Goal: Task Accomplishment & Management: Use online tool/utility

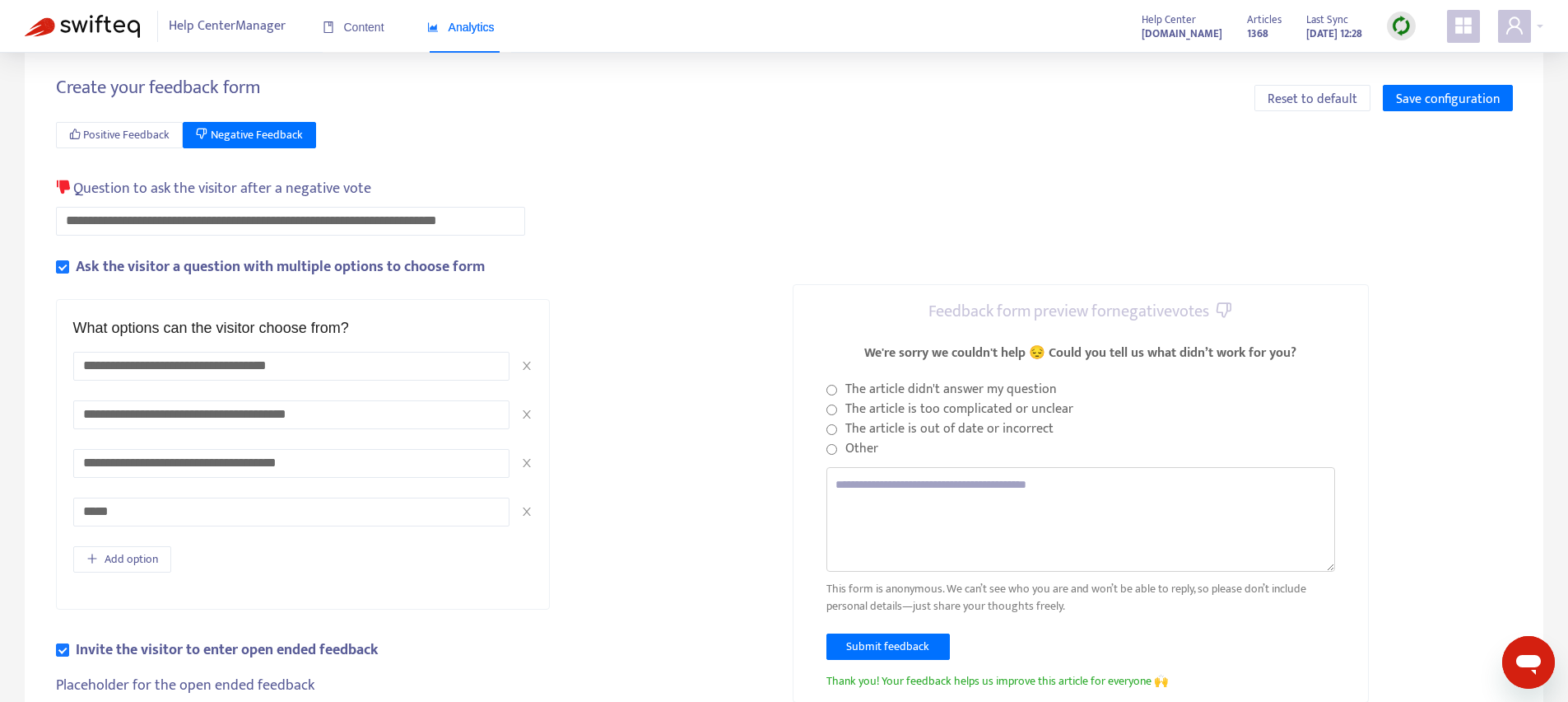
scroll to position [33, 0]
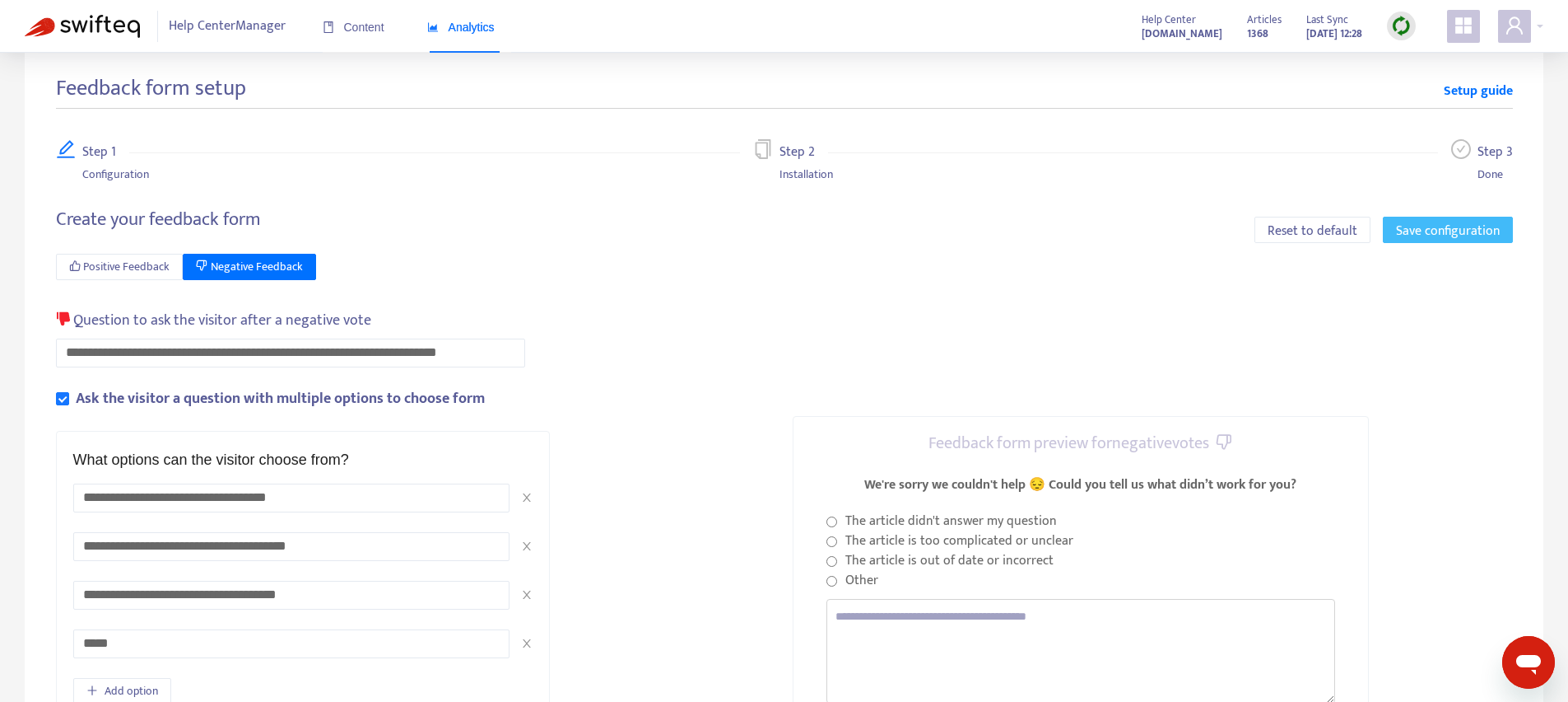
click at [1436, 229] on span "Save configuration" at bounding box center [1447, 231] width 104 height 21
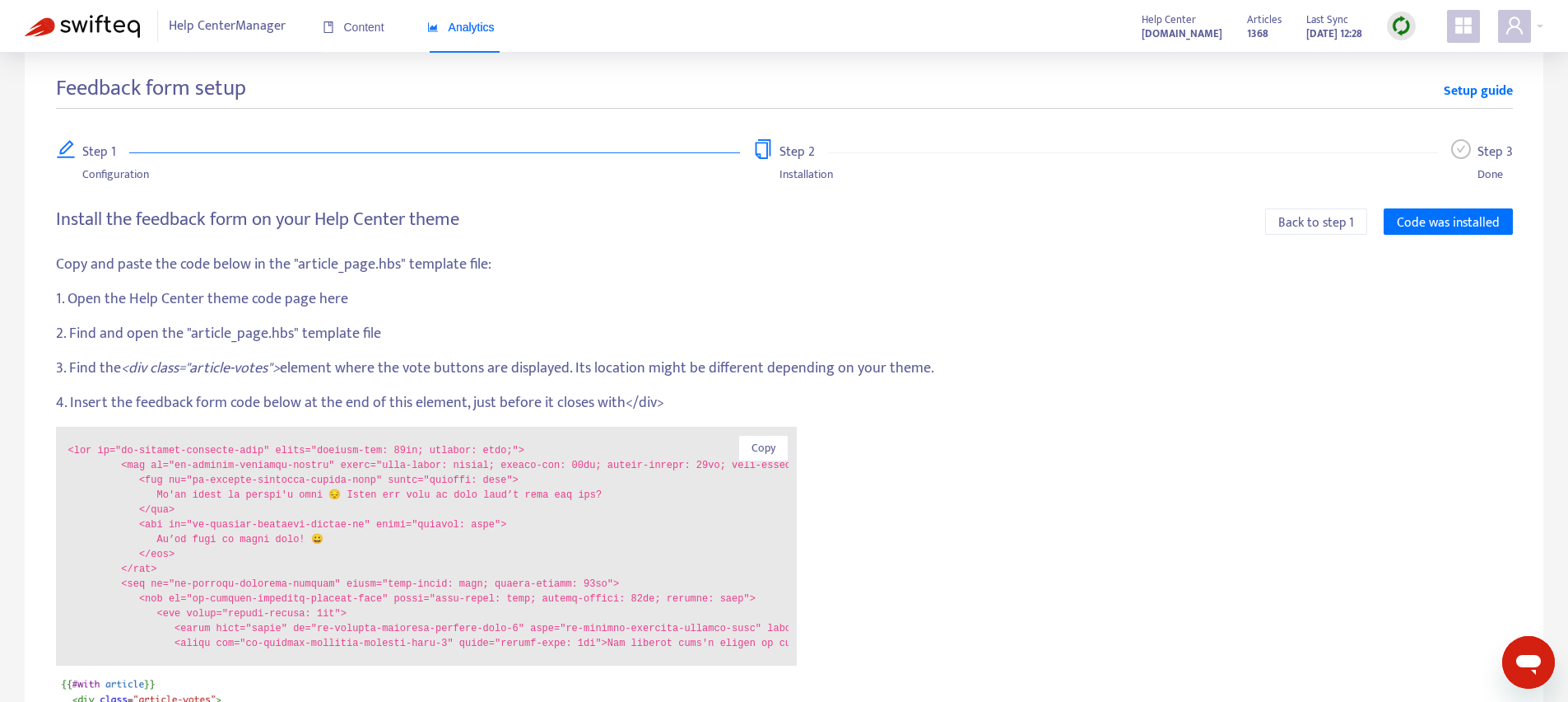
scroll to position [143, 0]
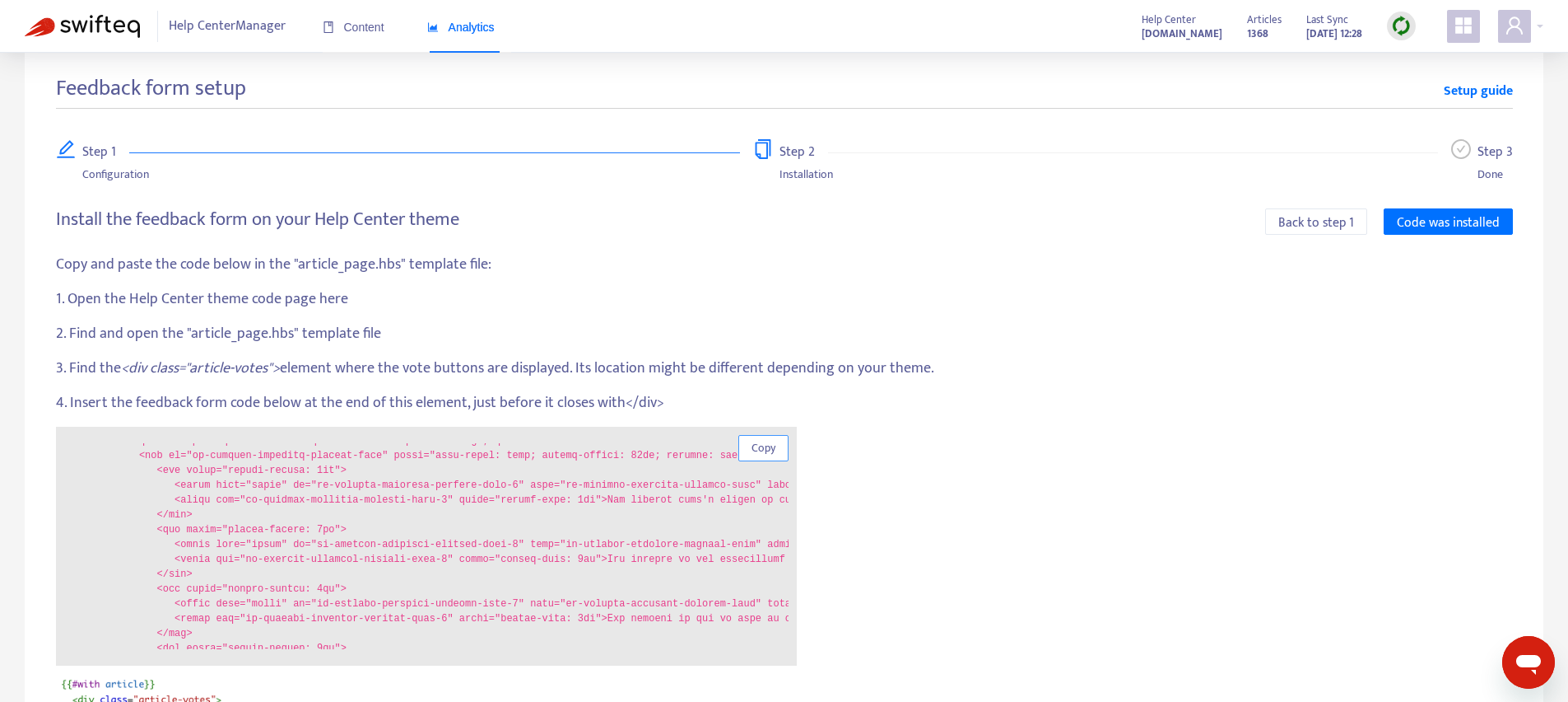
click at [757, 449] on span "Copy" at bounding box center [763, 448] width 24 height 18
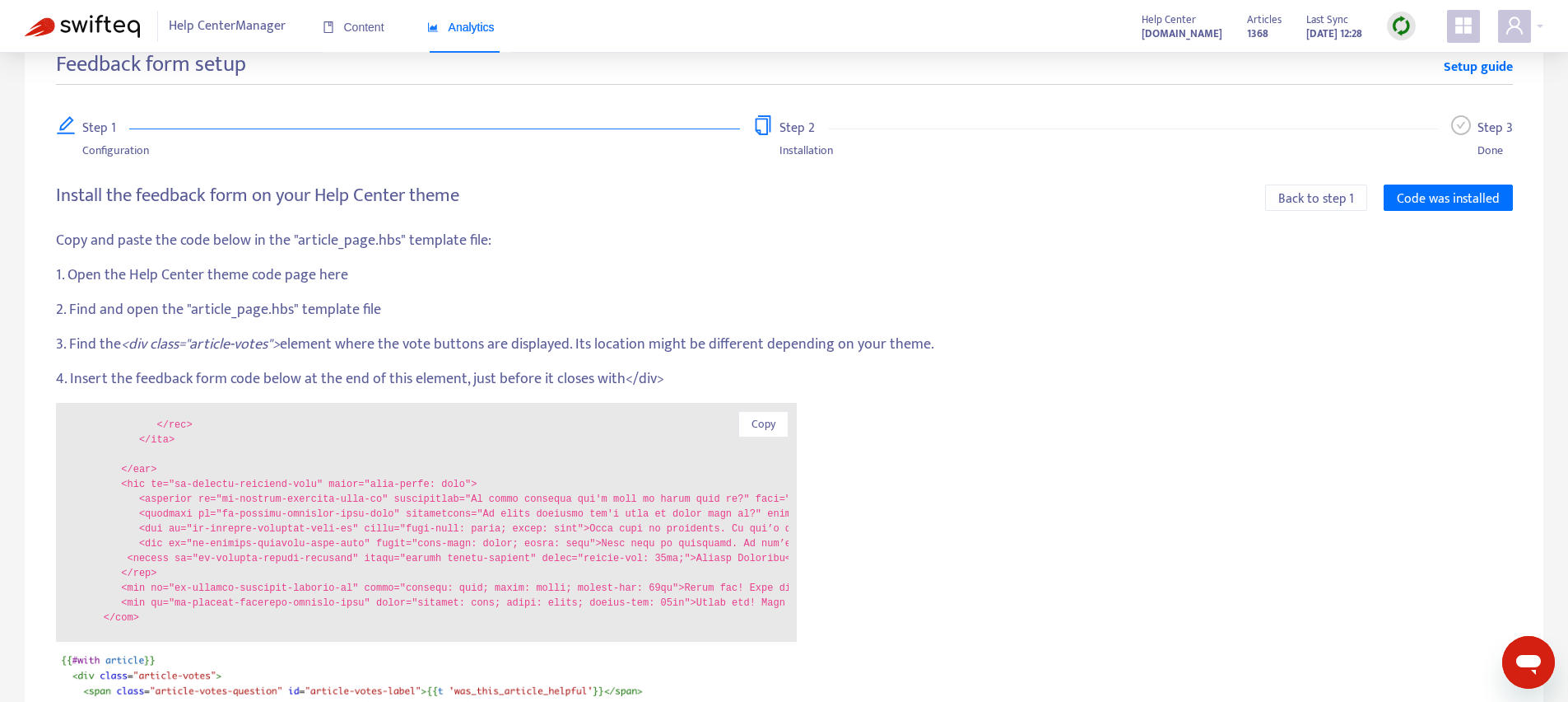
scroll to position [387, 0]
click at [213, 306] on p "2. Find and open the "article_page.hbs" template file" at bounding box center [784, 310] width 1458 height 22
drag, startPoint x: 213, startPoint y: 306, endPoint x: 276, endPoint y: 308, distance: 63.0
click at [276, 308] on p "2. Find and open the "article_page.hbs" template file" at bounding box center [784, 310] width 1458 height 22
copy p "article_page.hbs"
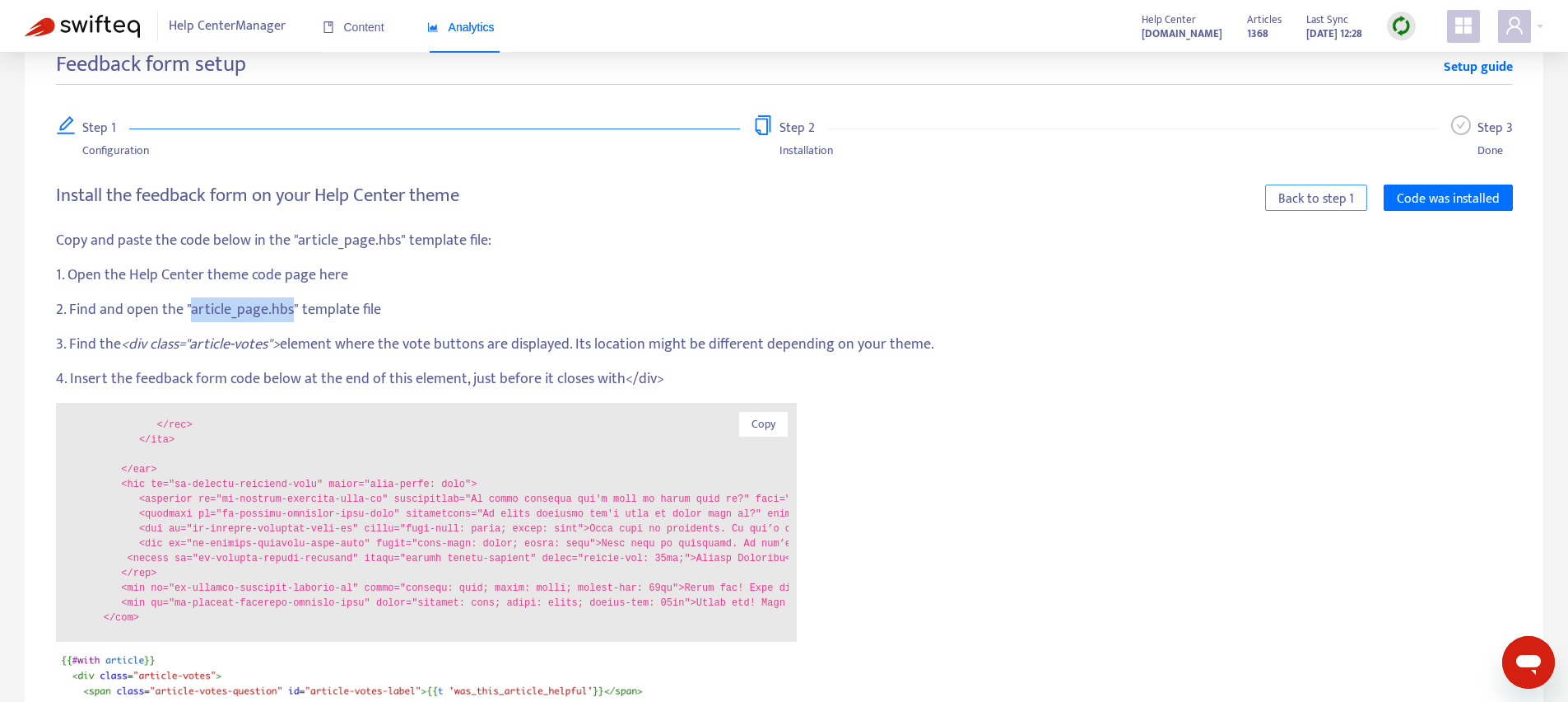
click at [1322, 199] on span "Back to step 1" at bounding box center [1316, 199] width 75 height 21
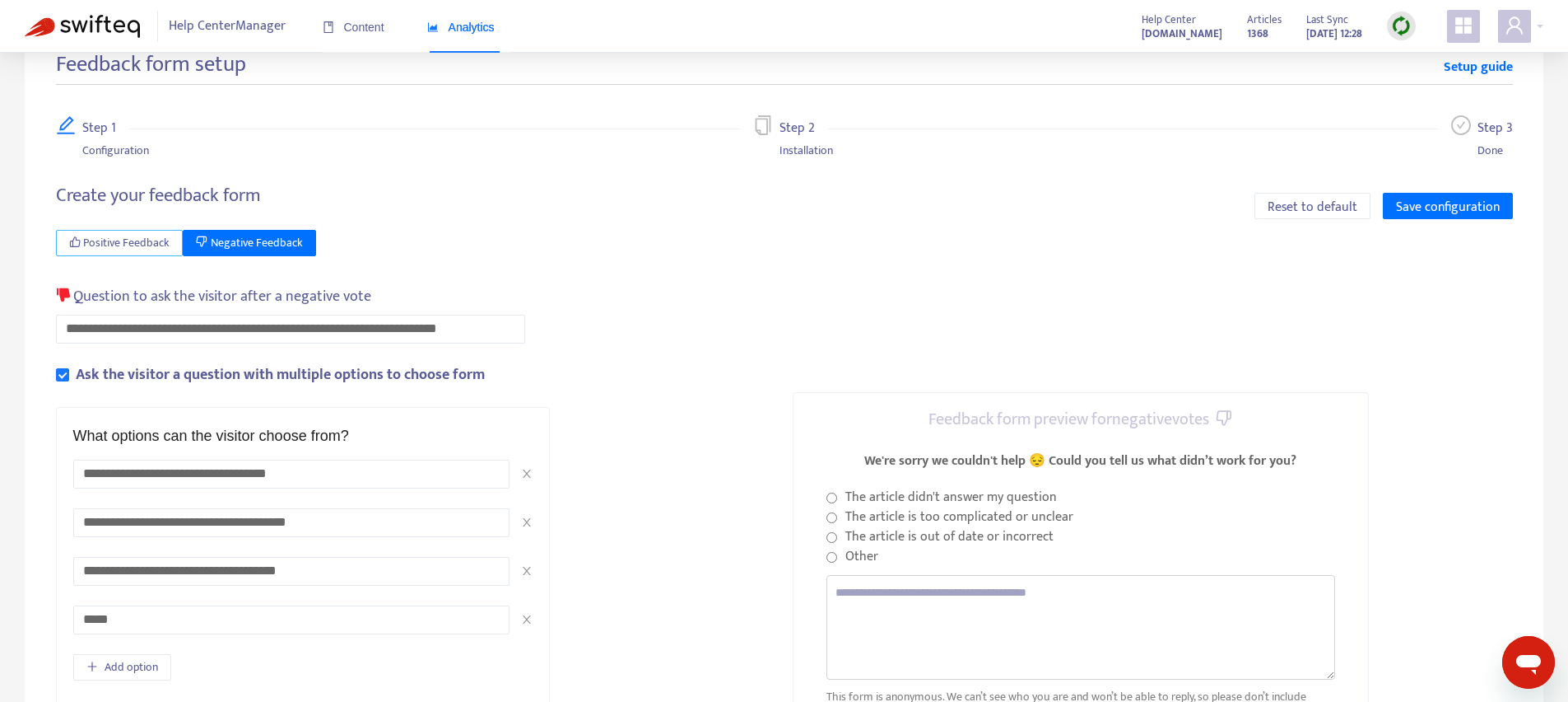
click at [110, 244] on span "Positive Feedback" at bounding box center [126, 242] width 86 height 18
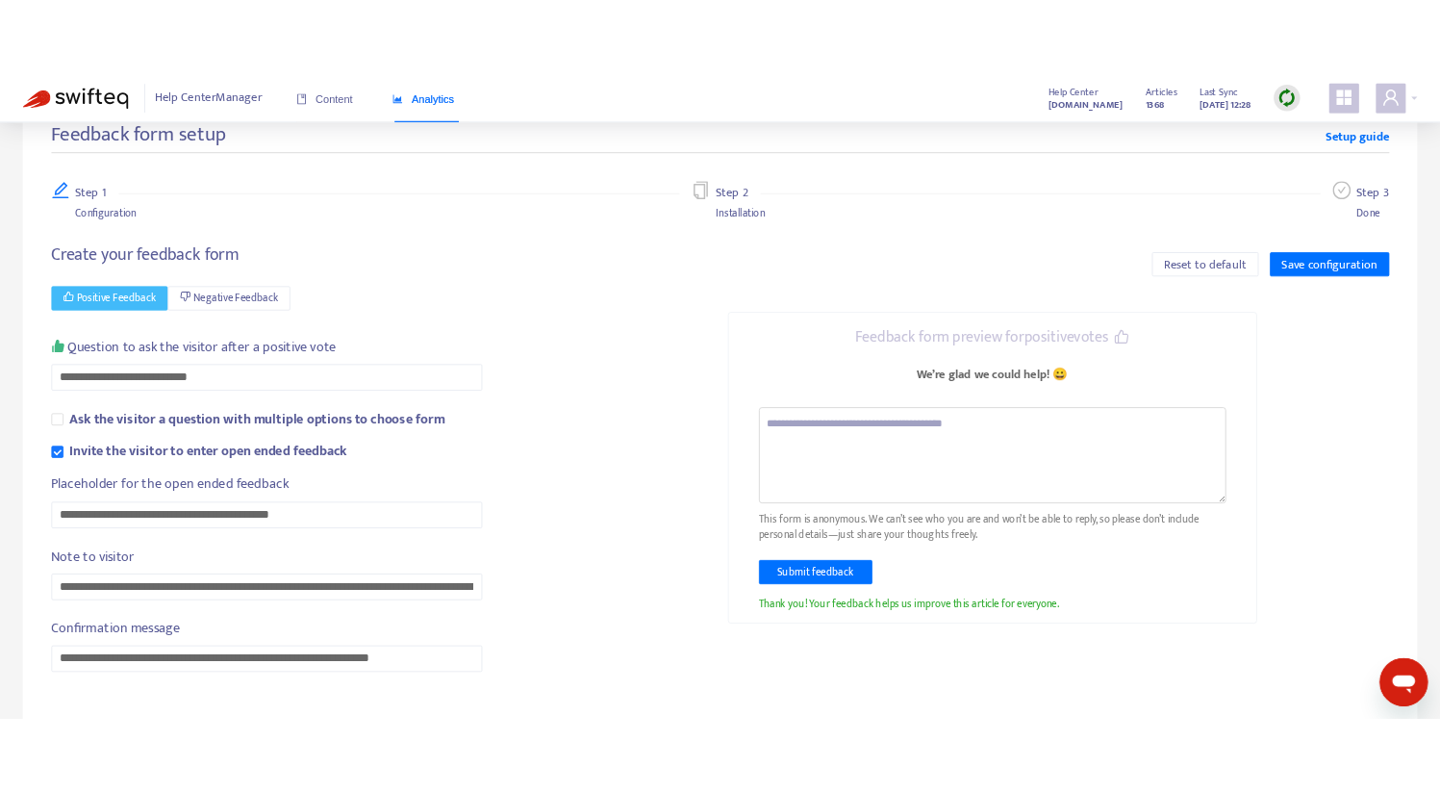
scroll to position [64, 0]
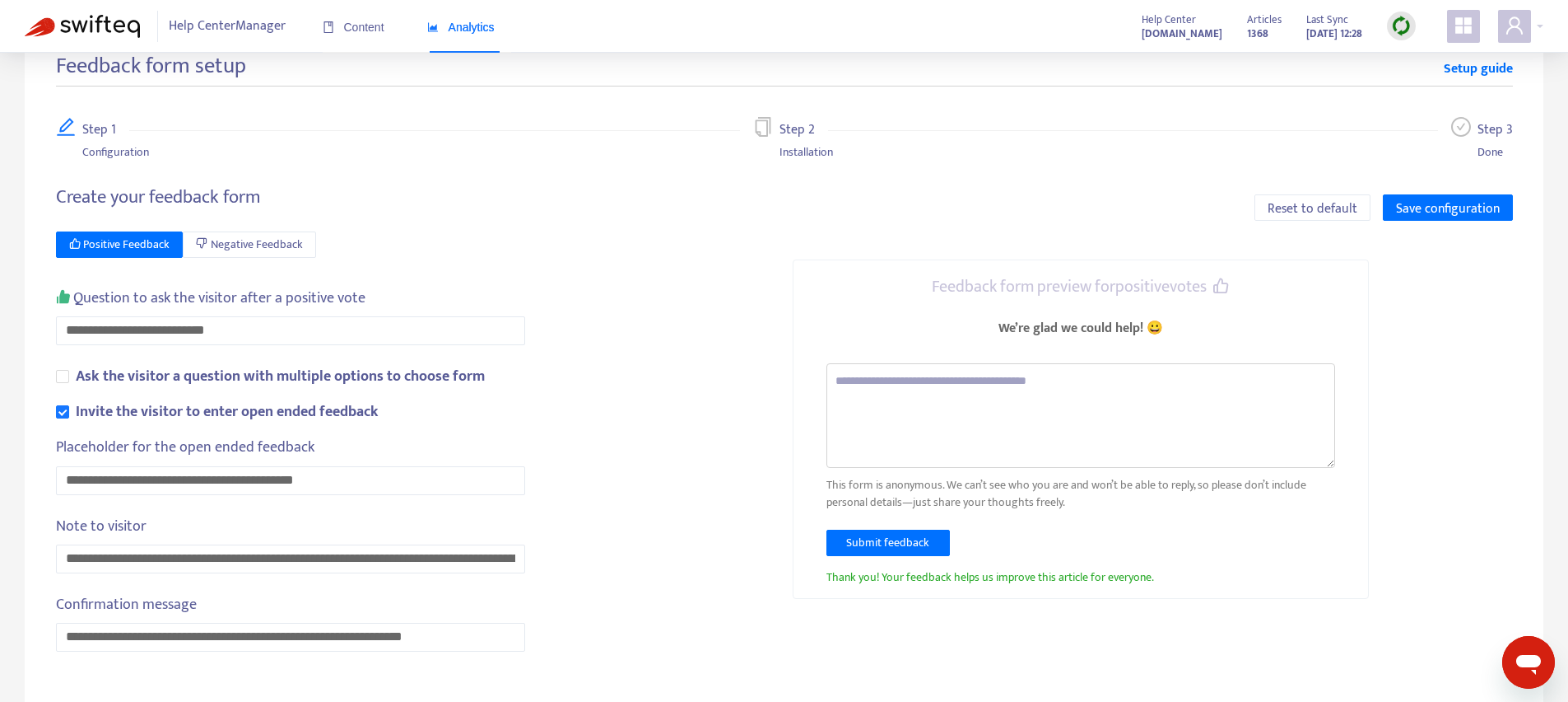
click at [874, 382] on textarea at bounding box center [1081, 415] width 508 height 104
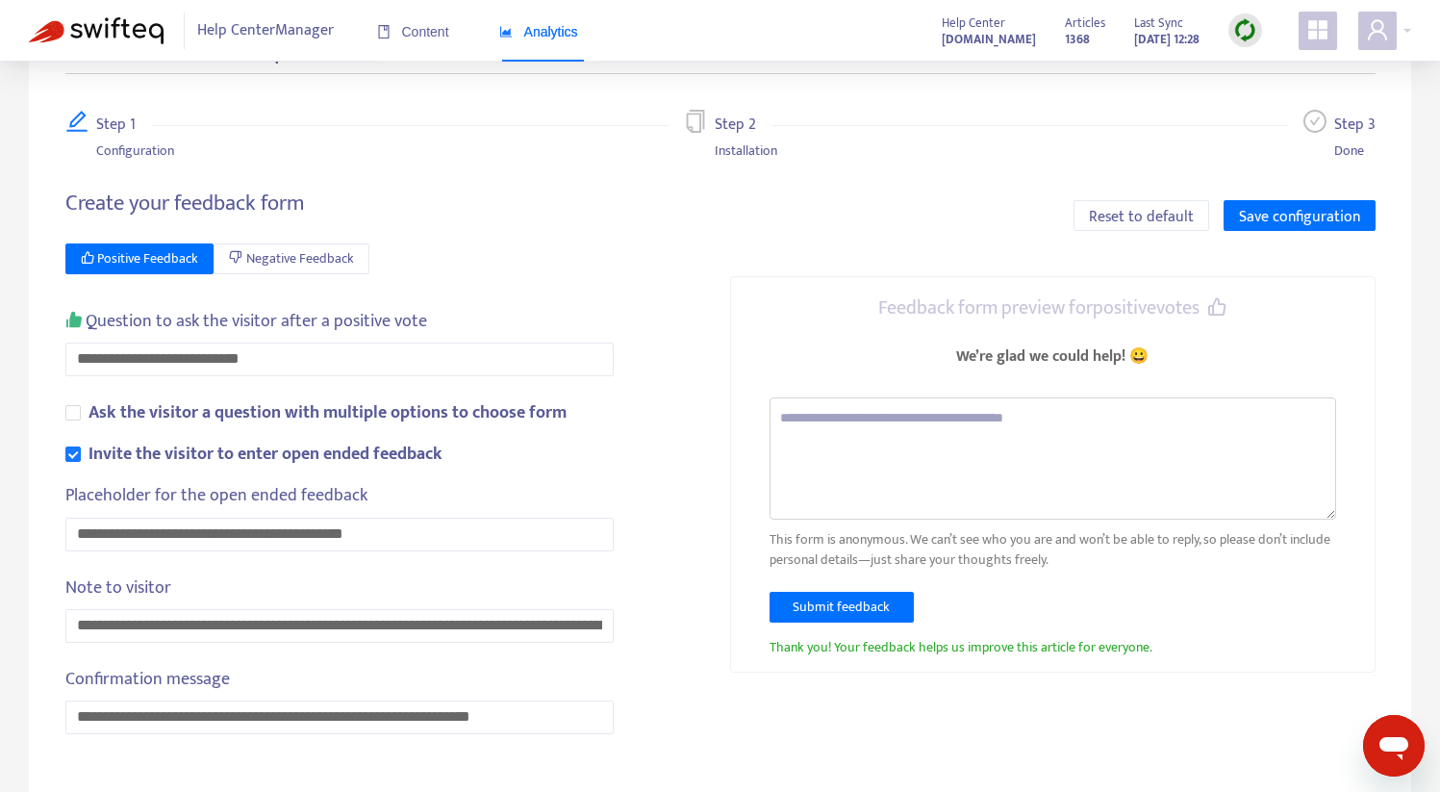
scroll to position [92, 0]
click at [105, 448] on b "Invite the visitor to enter open ended feedback" at bounding box center [265, 453] width 354 height 29
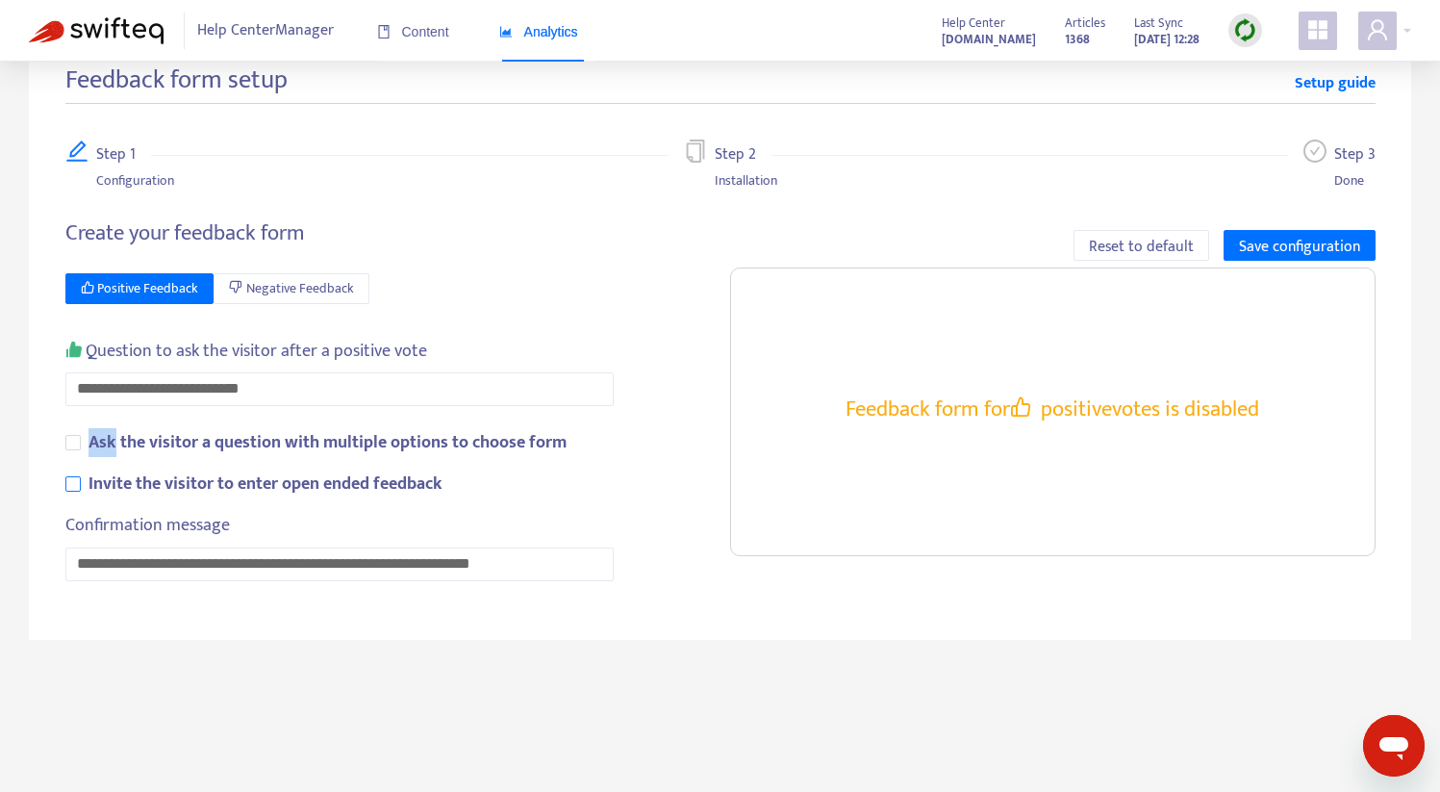
scroll to position [62, 0]
drag, startPoint x: 105, startPoint y: 448, endPoint x: 237, endPoint y: 451, distance: 131.8
click at [237, 451] on b "Ask the visitor a question with multiple options to choose form" at bounding box center [327, 442] width 478 height 29
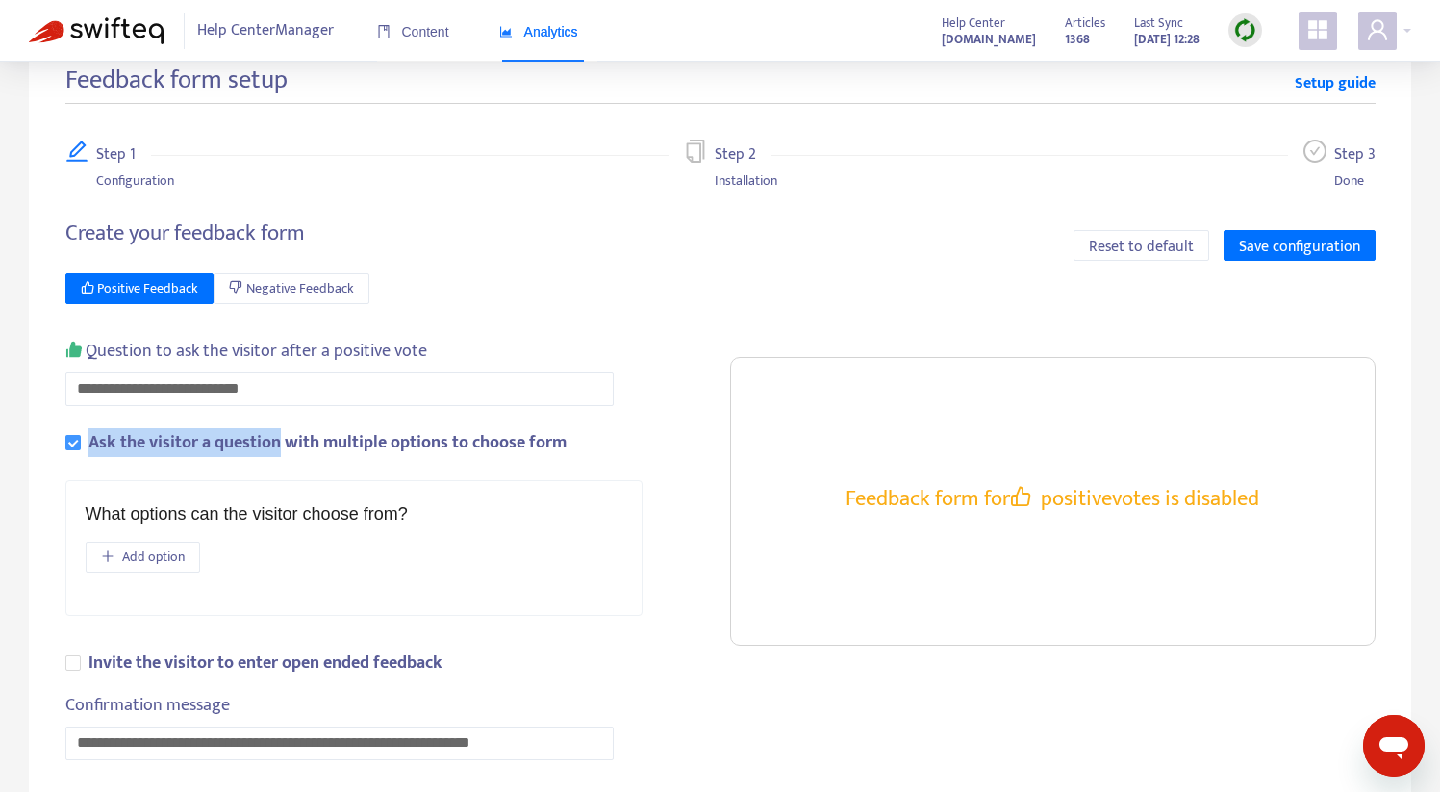
click at [124, 442] on b "Ask the visitor a question with multiple options to choose form" at bounding box center [327, 442] width 478 height 29
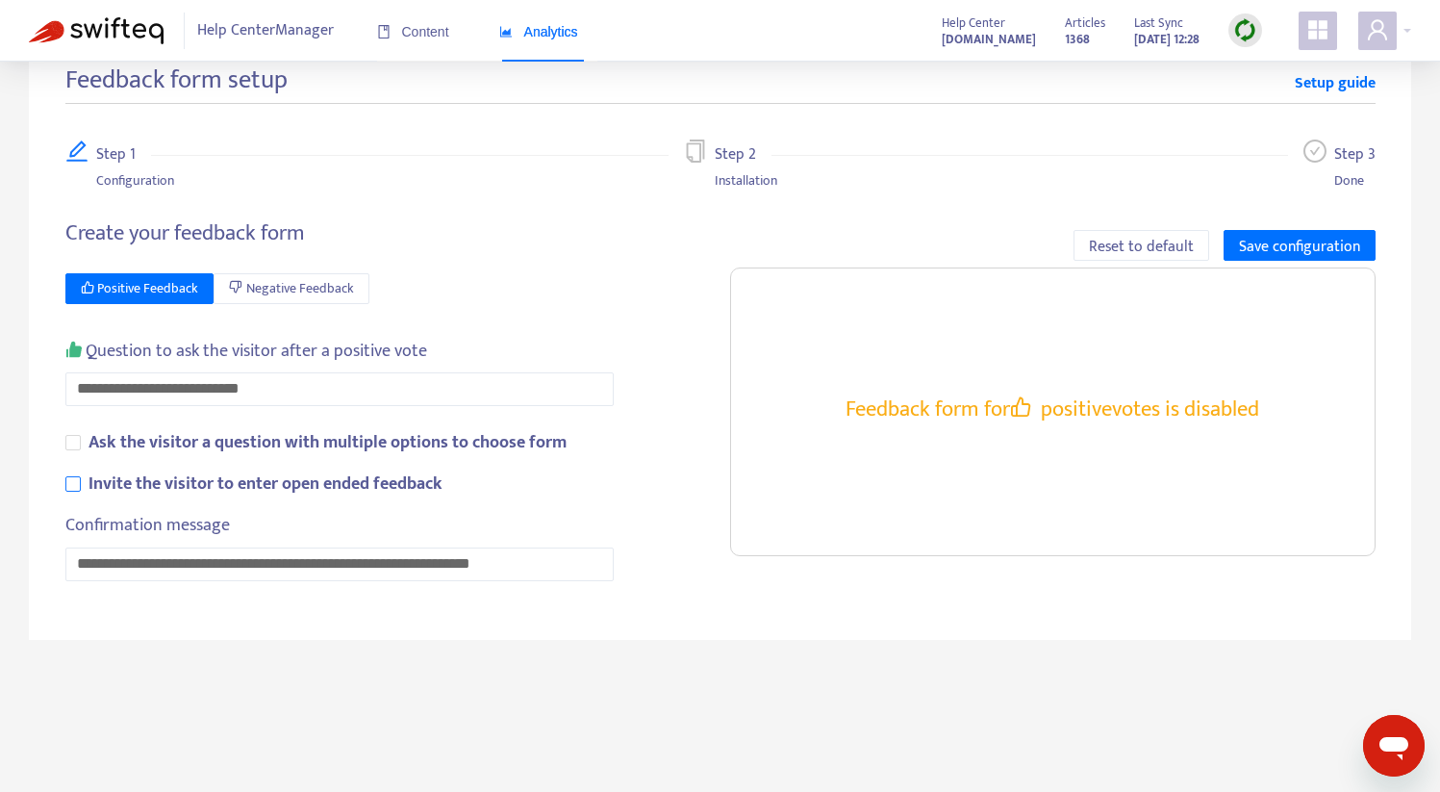
click at [115, 483] on b "Invite the visitor to enter open ended feedback" at bounding box center [265, 483] width 354 height 29
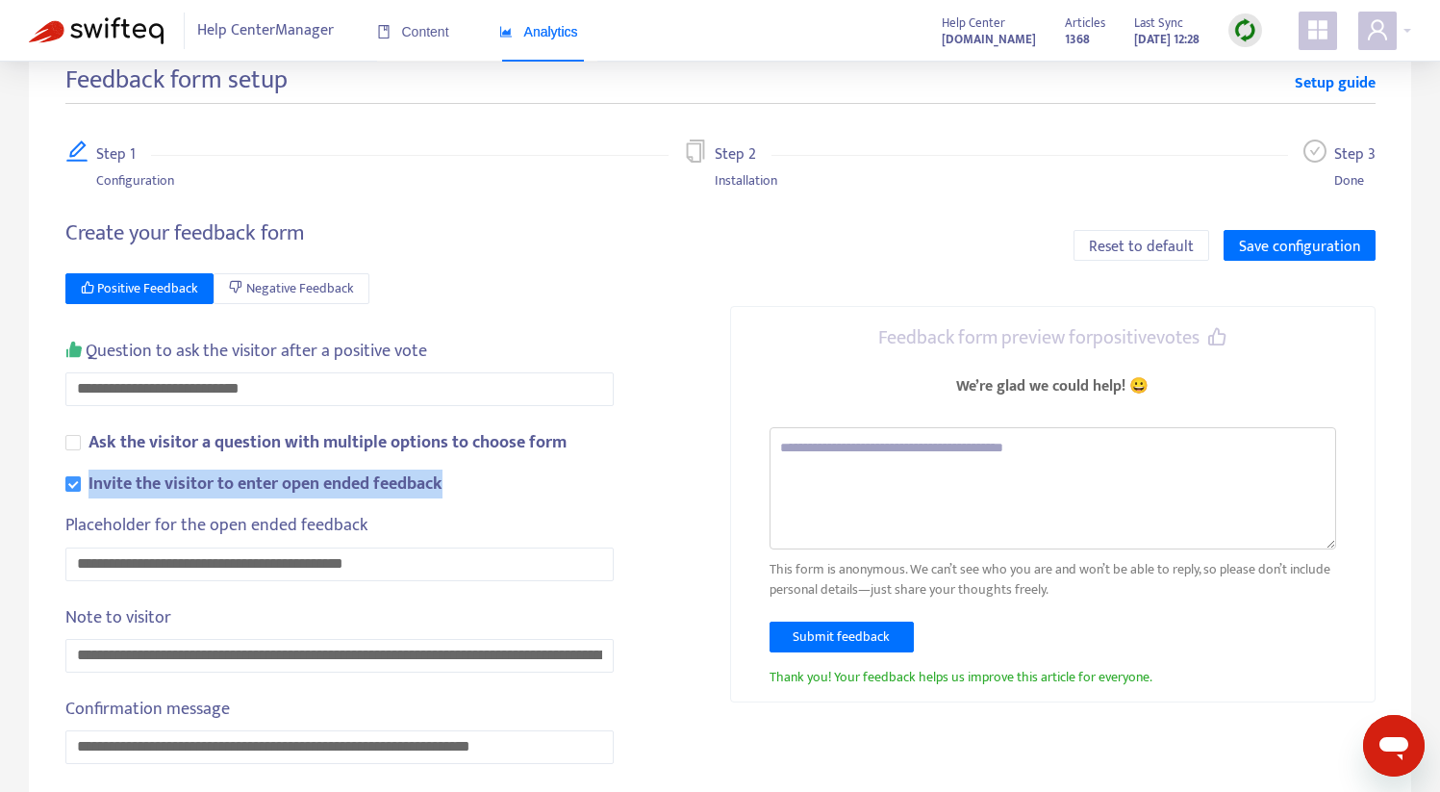
drag, startPoint x: 450, startPoint y: 484, endPoint x: 88, endPoint y: 489, distance: 361.7
click at [88, 489] on form "**********" at bounding box center [353, 563] width 577 height 450
copy b "Invite the visitor to enter open ended feedback"
click at [559, 28] on span "Analytics" at bounding box center [538, 31] width 79 height 15
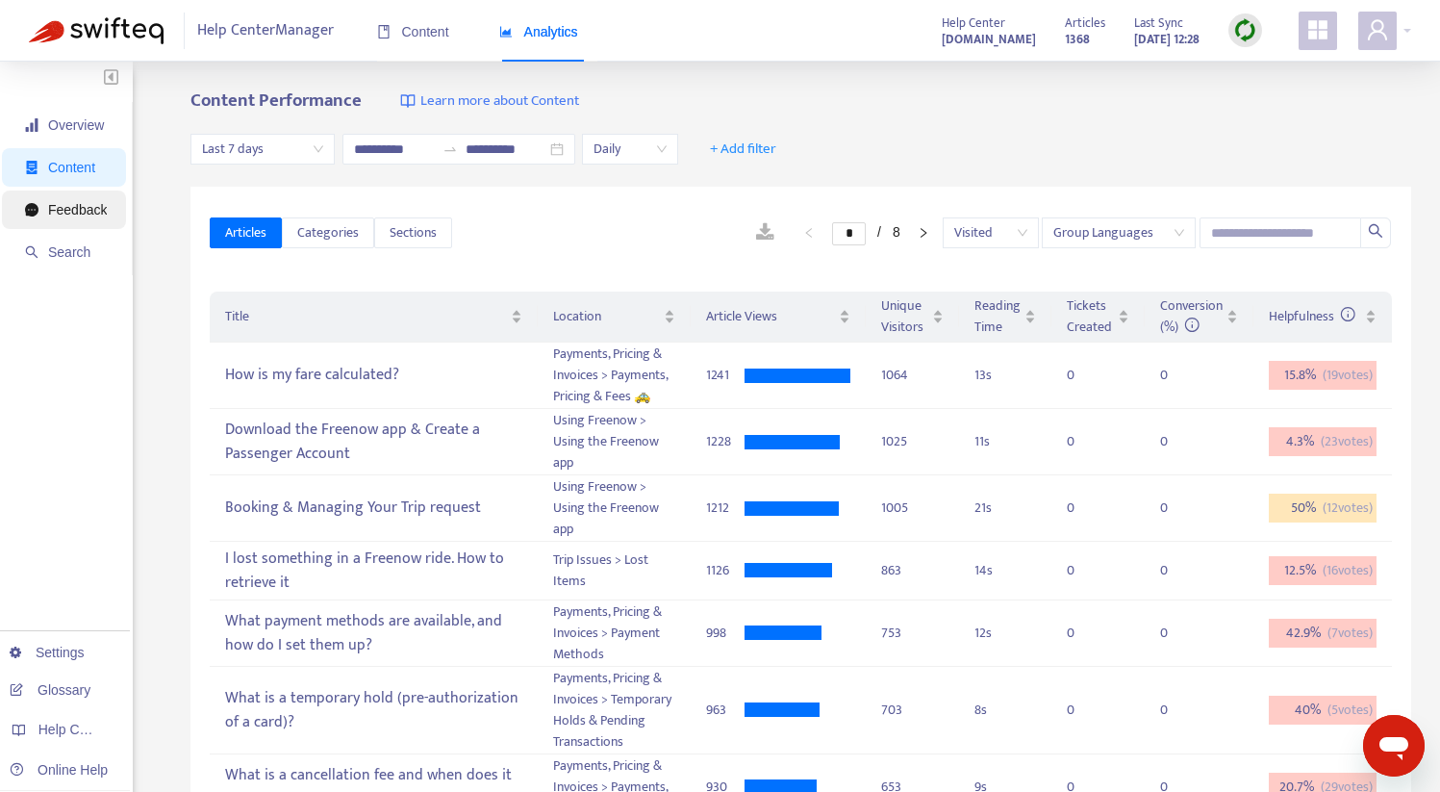
click at [70, 209] on span "Feedback" at bounding box center [77, 209] width 59 height 15
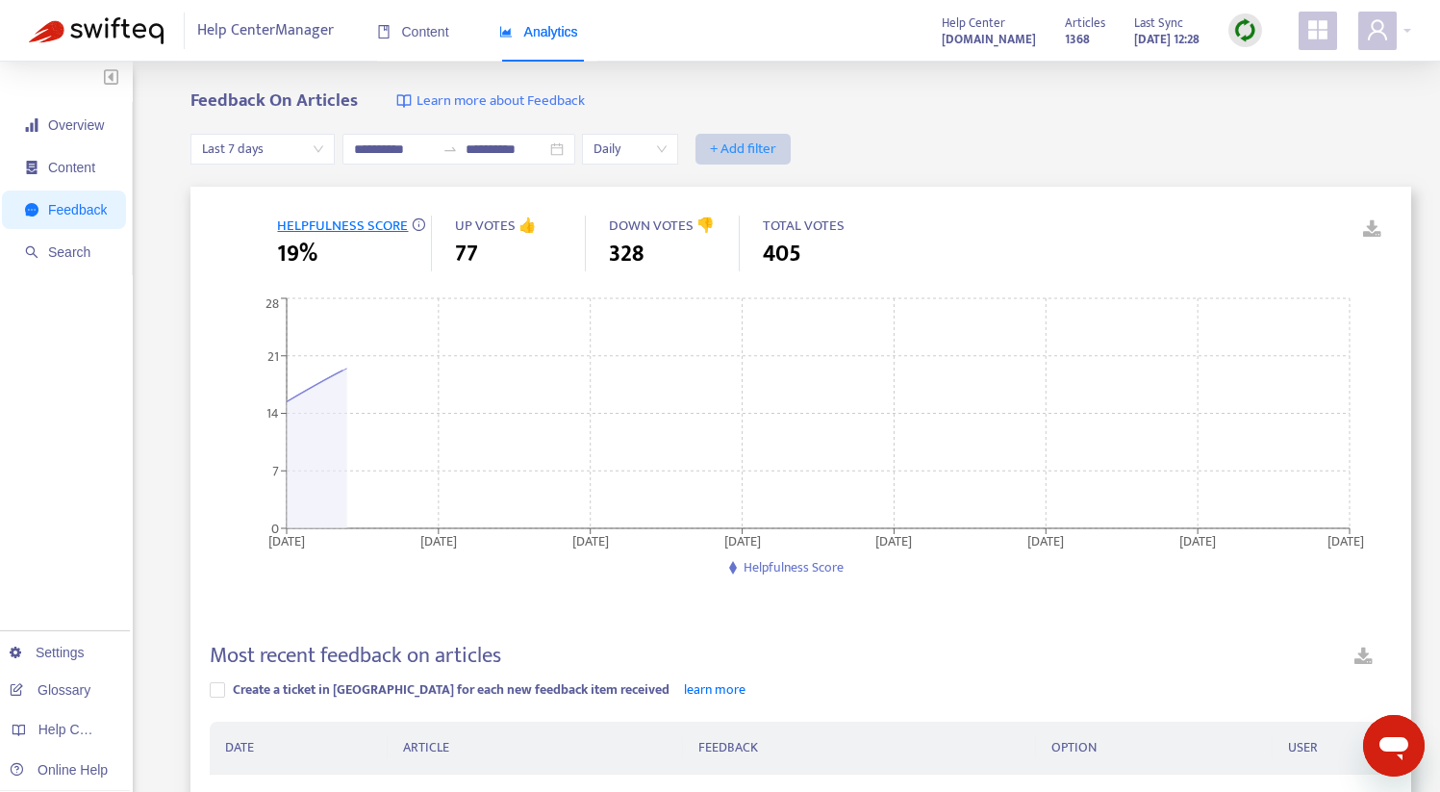
click at [748, 147] on span "+ Add filter" at bounding box center [743, 149] width 66 height 23
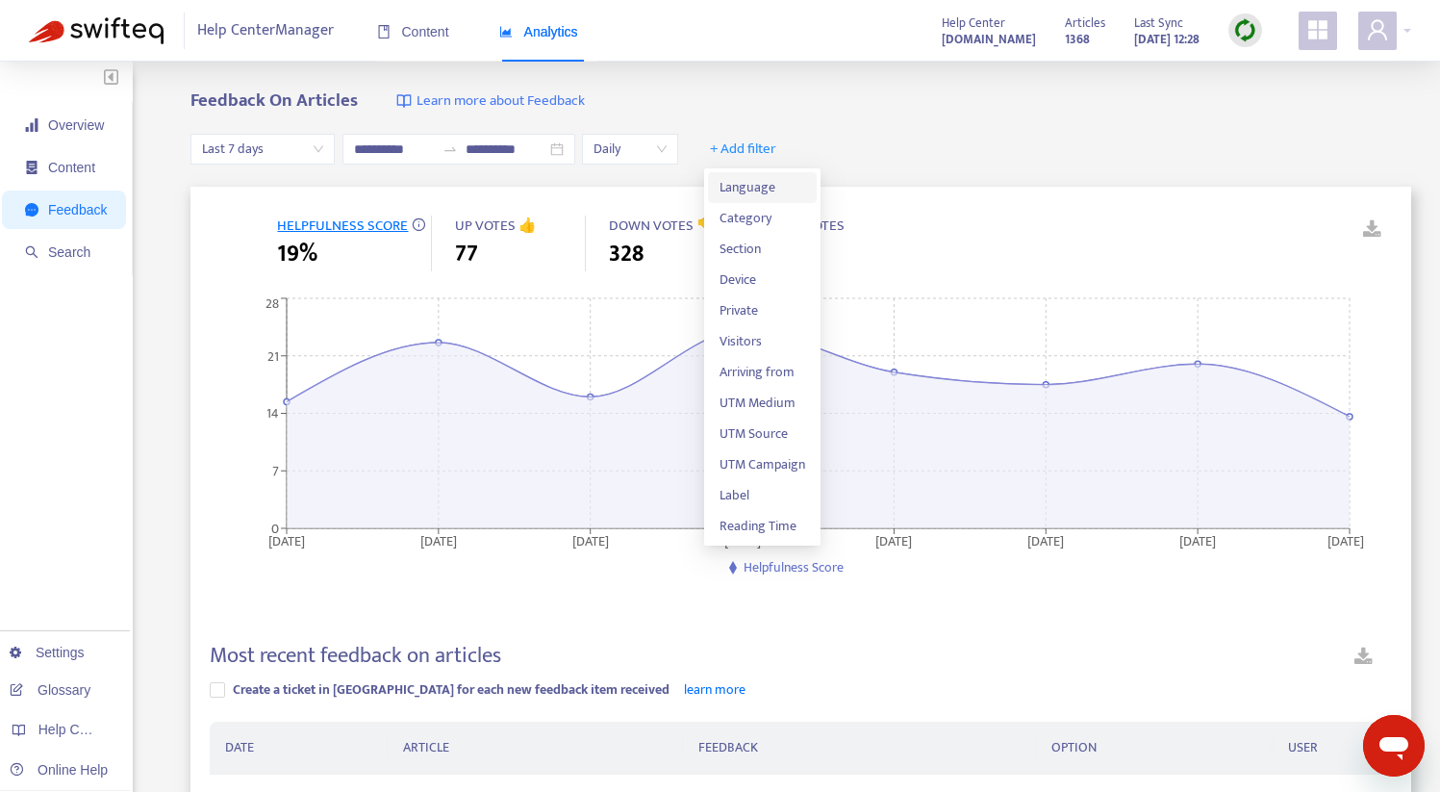
click at [761, 185] on span "Language" at bounding box center [762, 187] width 86 height 21
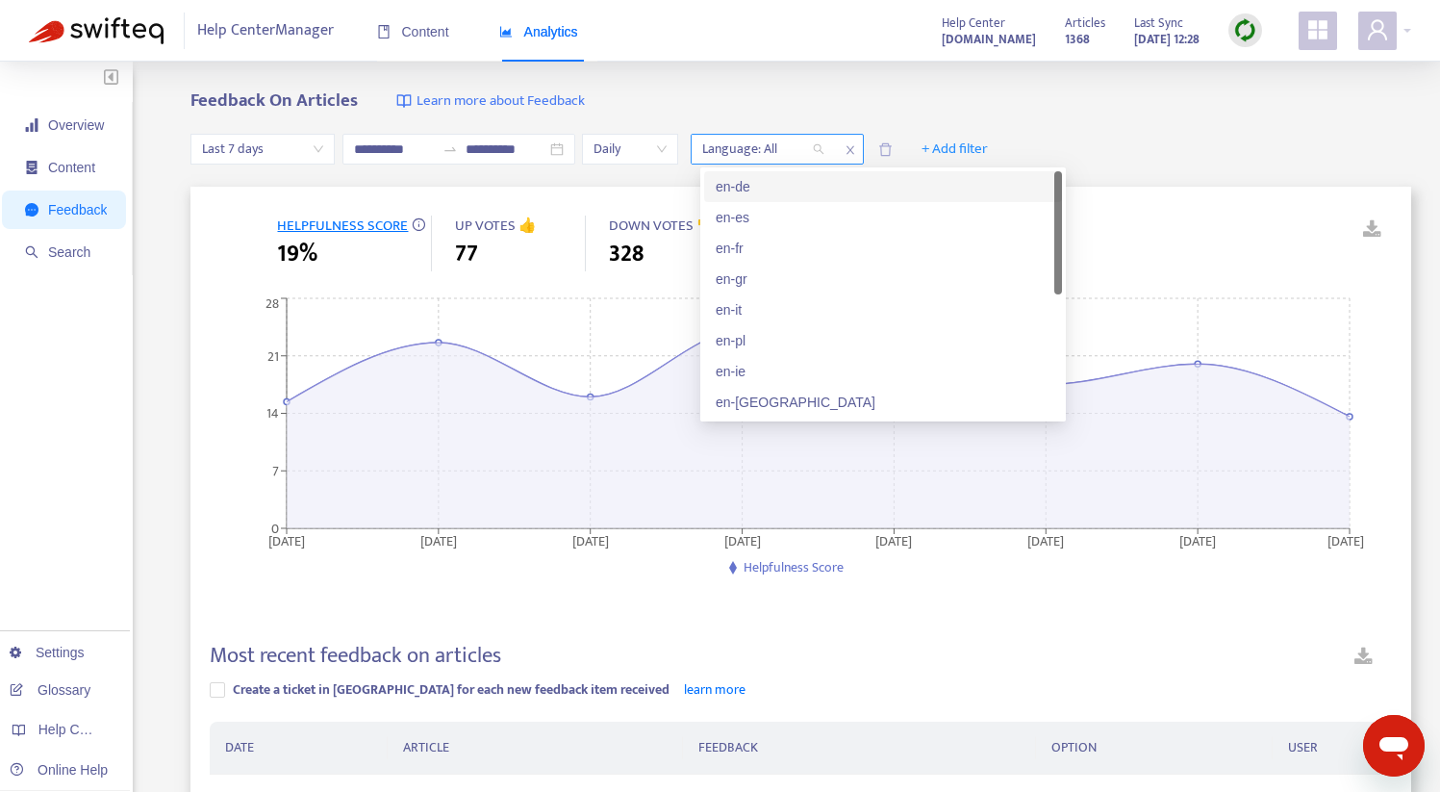
click at [793, 145] on div at bounding box center [753, 149] width 116 height 23
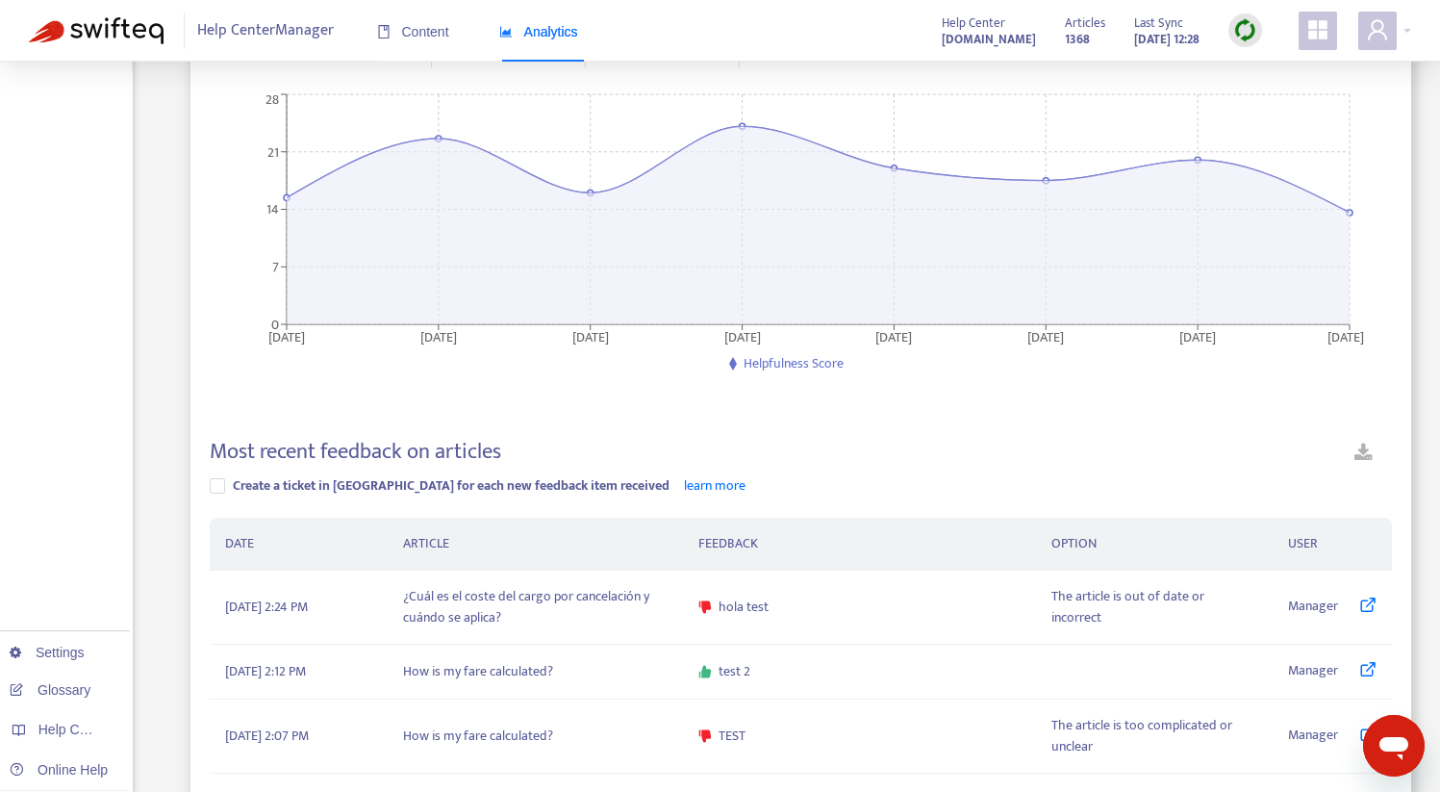
scroll to position [44, 0]
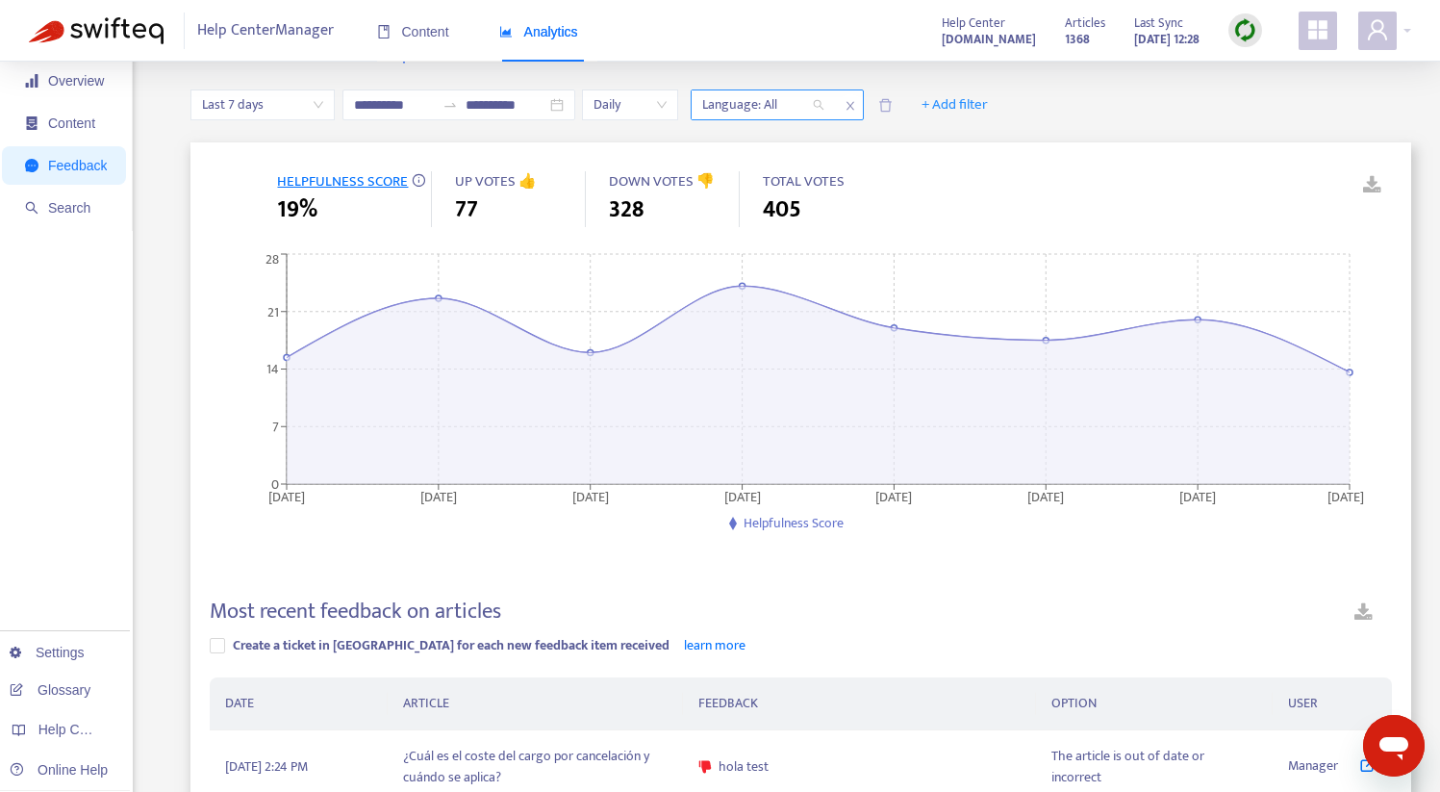
click at [767, 109] on div at bounding box center [753, 104] width 116 height 23
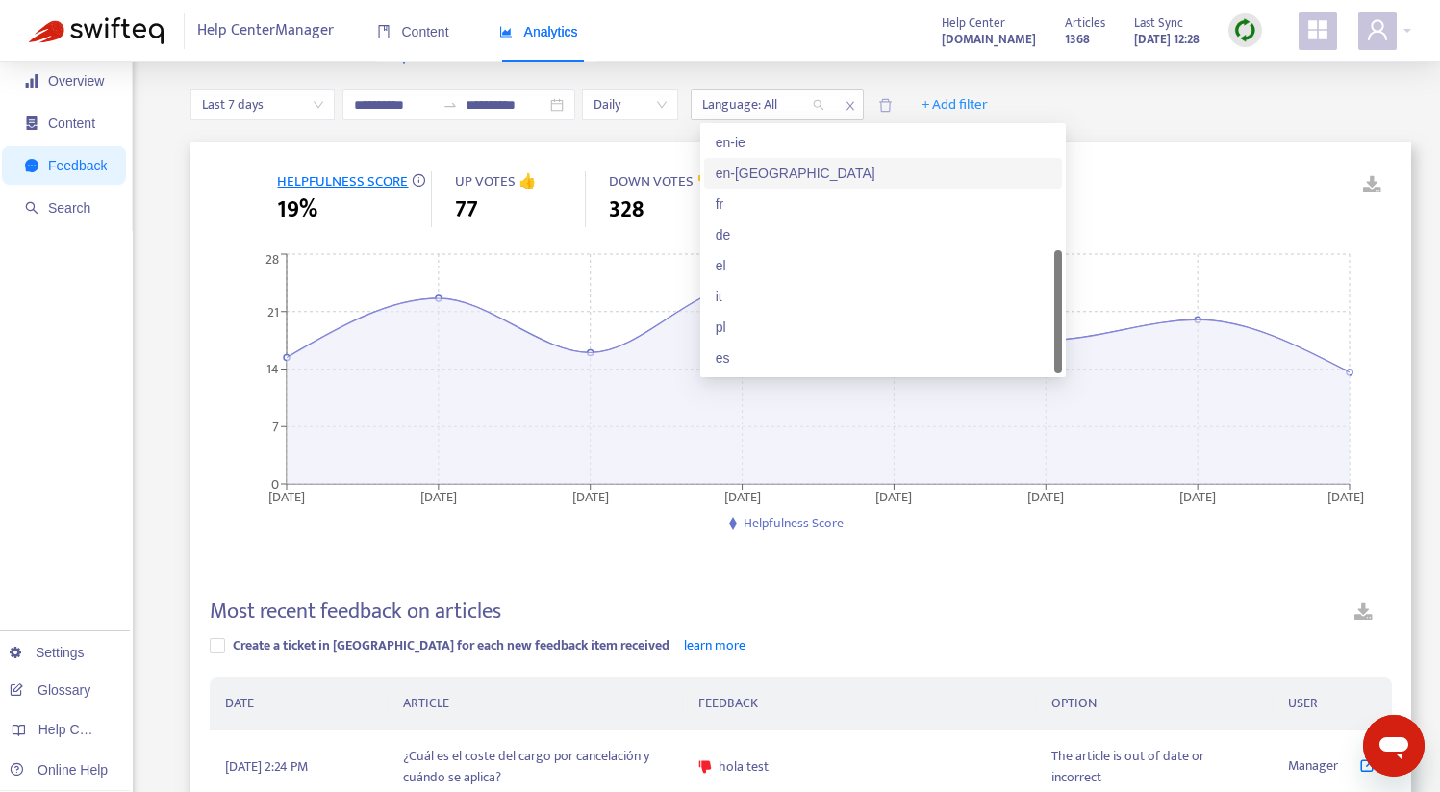
click at [745, 166] on div "en-[GEOGRAPHIC_DATA]" at bounding box center [883, 173] width 335 height 21
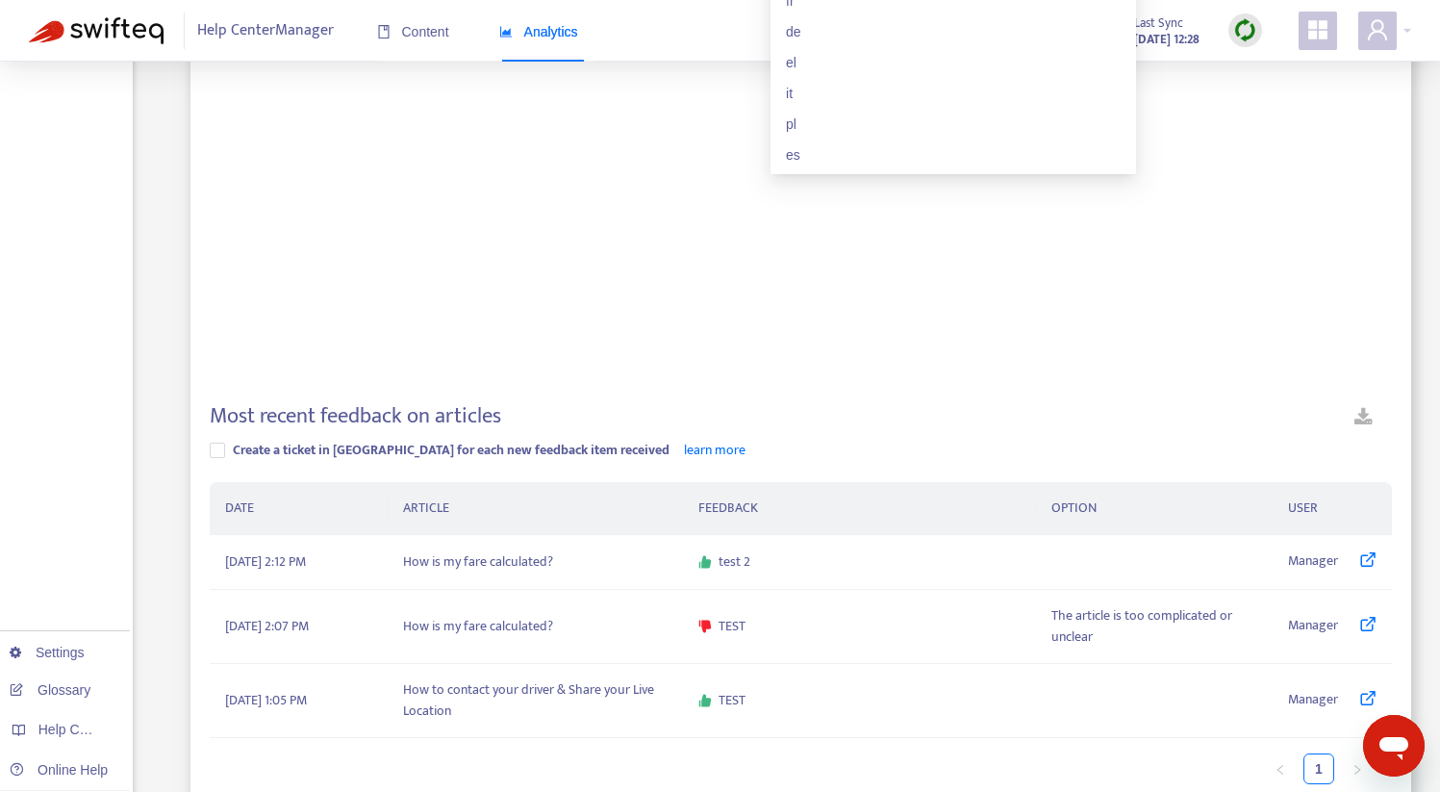
scroll to position [243, 0]
